Goal: Find specific page/section: Find specific page/section

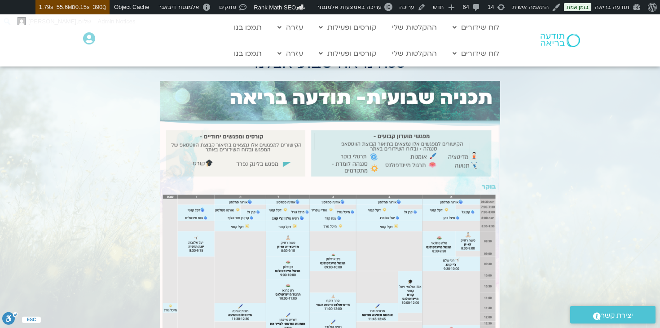
scroll to position [841, 0]
click at [422, 4] on link "עריכה" at bounding box center [413, 7] width 34 height 14
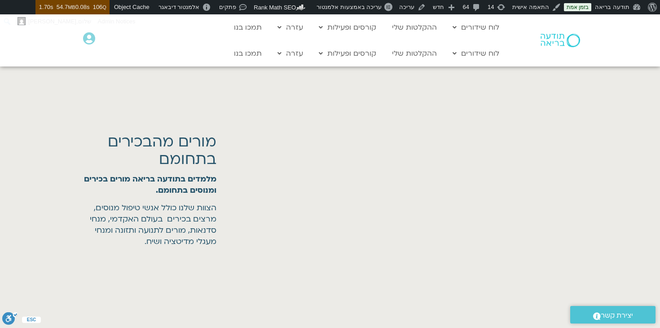
scroll to position [1699, 0]
